Goal: Task Accomplishment & Management: Manage account settings

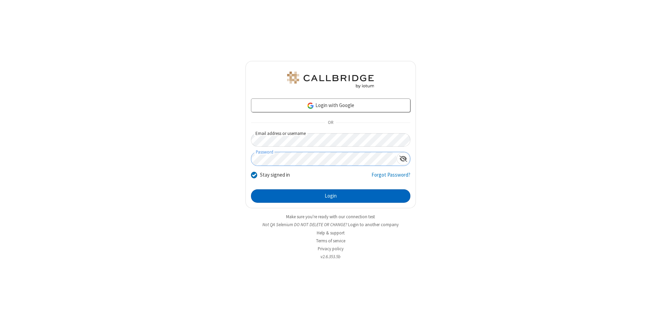
click at [330, 196] on button "Login" at bounding box center [330, 196] width 159 height 14
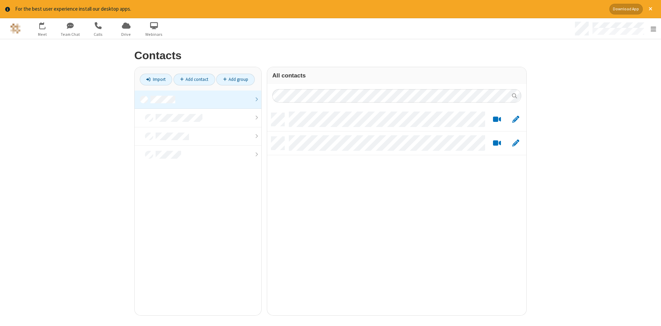
scroll to position [208, 259]
click at [198, 99] on link at bounding box center [198, 100] width 127 height 19
click at [194, 79] on link "Add contact" at bounding box center [194, 80] width 42 height 12
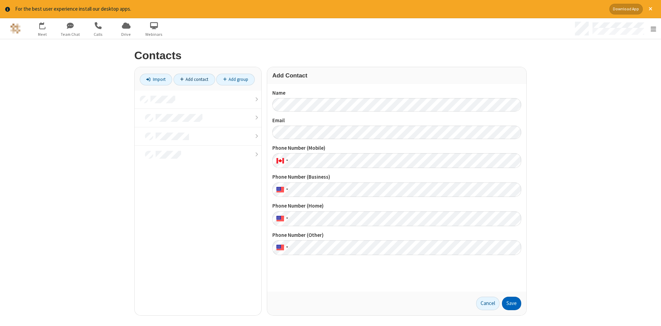
click at [511, 303] on button "Save" at bounding box center [511, 304] width 19 height 14
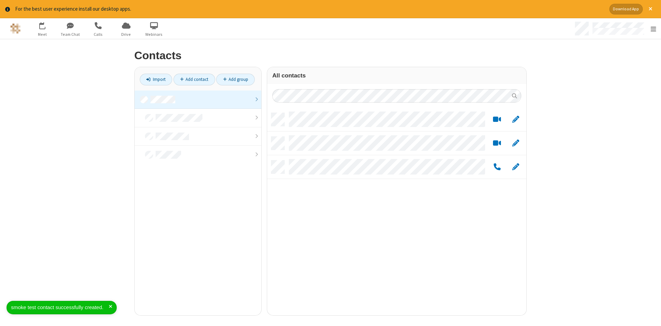
scroll to position [208, 259]
click at [194, 79] on link "Add contact" at bounding box center [194, 80] width 42 height 12
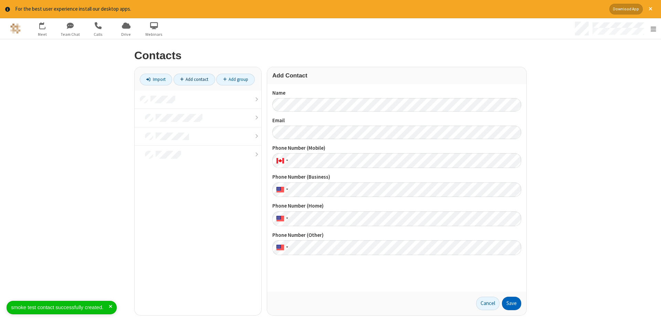
click at [511, 303] on button "Save" at bounding box center [511, 304] width 19 height 14
